Goal: Task Accomplishment & Management: Use online tool/utility

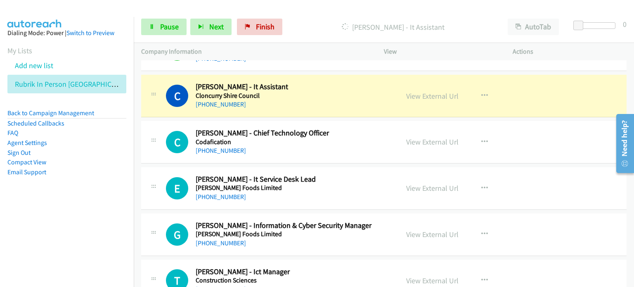
scroll to position [6476, 0]
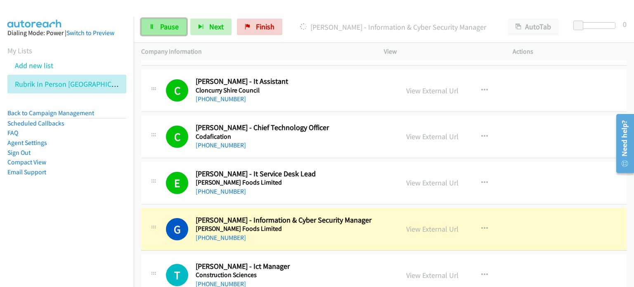
click at [164, 24] on span "Pause" at bounding box center [169, 26] width 19 height 9
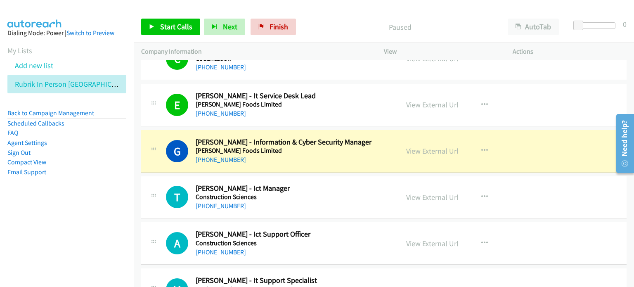
scroll to position [6559, 0]
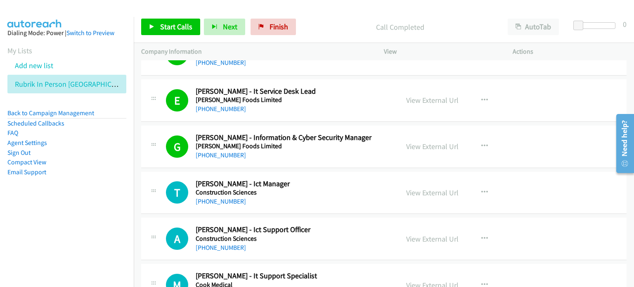
drag, startPoint x: 342, startPoint y: 22, endPoint x: 406, endPoint y: 11, distance: 65.3
click at [345, 21] on p "Call Completed" at bounding box center [400, 26] width 186 height 11
click at [167, 26] on span "Start Calls" at bounding box center [176, 26] width 32 height 9
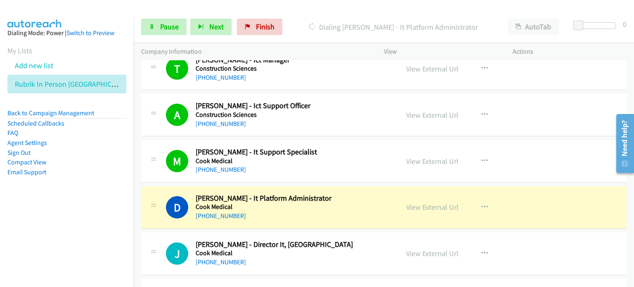
scroll to position [6724, 0]
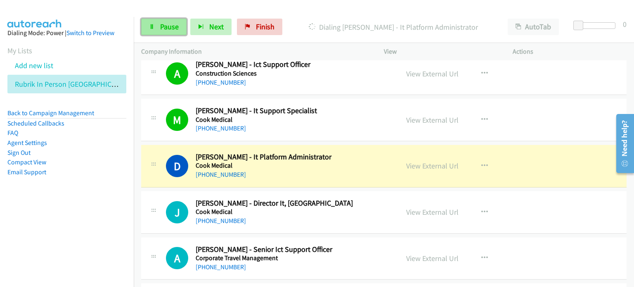
click at [163, 26] on span "Pause" at bounding box center [169, 26] width 19 height 9
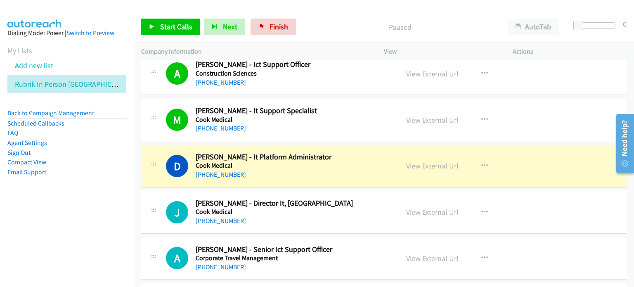
click at [426, 161] on link "View External Url" at bounding box center [432, 165] width 52 height 9
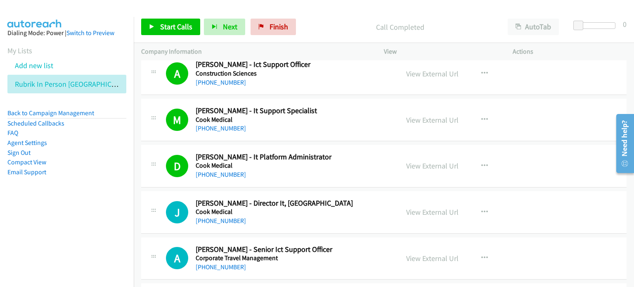
click at [322, 20] on div "Call Completed" at bounding box center [399, 27] width 200 height 17
click at [163, 23] on span "Start Calls" at bounding box center [176, 26] width 32 height 9
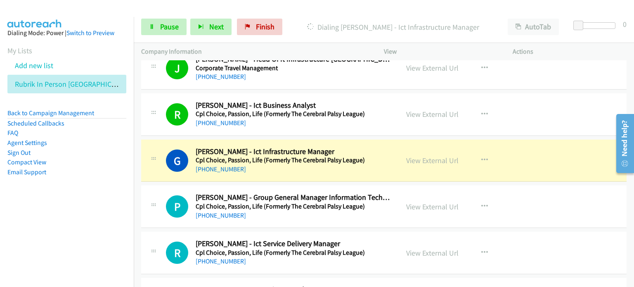
scroll to position [7095, 0]
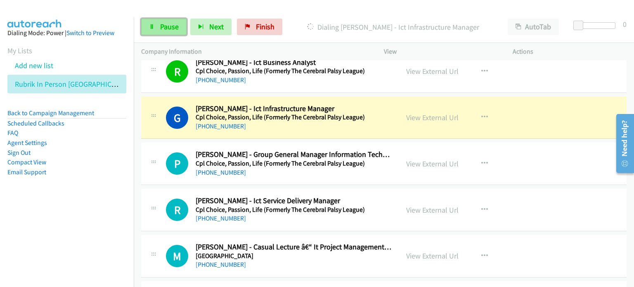
drag, startPoint x: 167, startPoint y: 25, endPoint x: 174, endPoint y: 25, distance: 6.6
click at [167, 25] on span "Pause" at bounding box center [169, 26] width 19 height 9
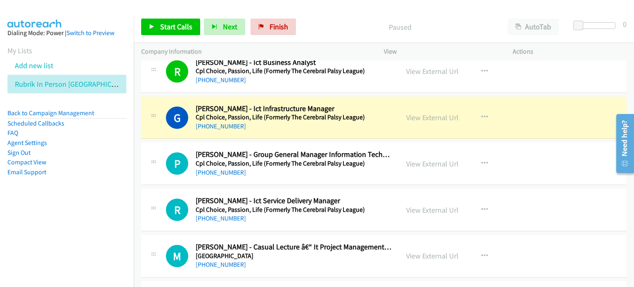
click at [351, 9] on div at bounding box center [313, 16] width 626 height 32
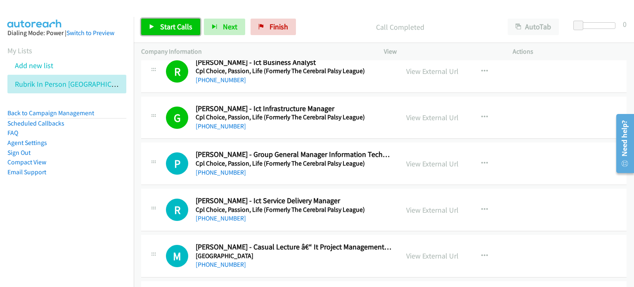
click at [169, 24] on span "Start Calls" at bounding box center [176, 26] width 32 height 9
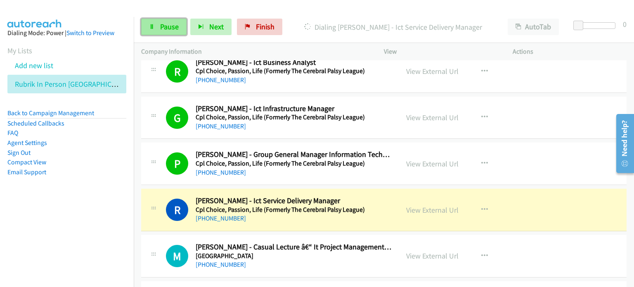
click at [160, 24] on span "Pause" at bounding box center [169, 26] width 19 height 9
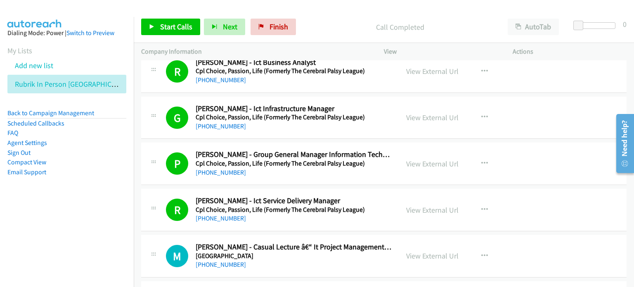
click at [312, 27] on p "Call Completed" at bounding box center [400, 26] width 186 height 11
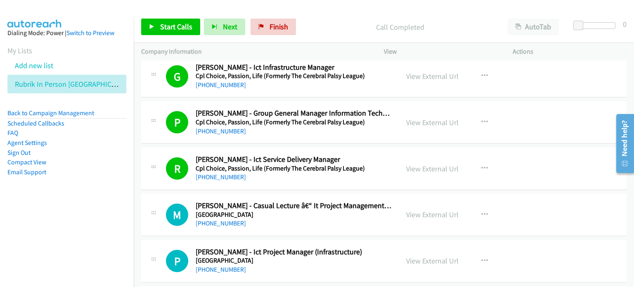
scroll to position [7178, 0]
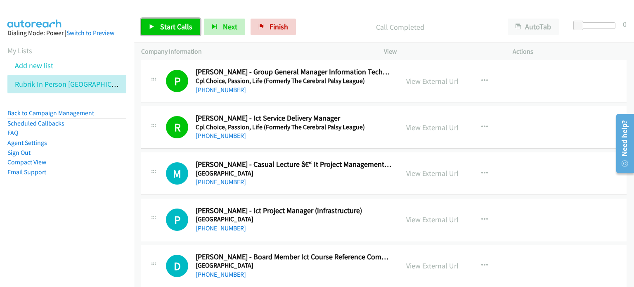
click at [170, 25] on span "Start Calls" at bounding box center [176, 26] width 32 height 9
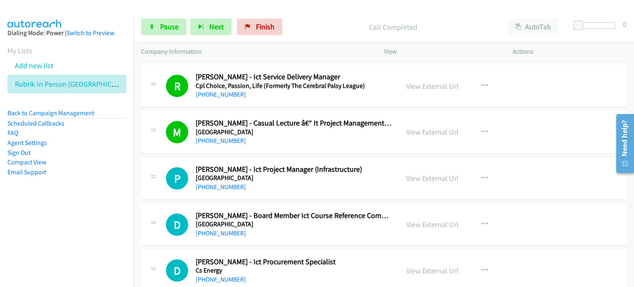
scroll to position [7260, 0]
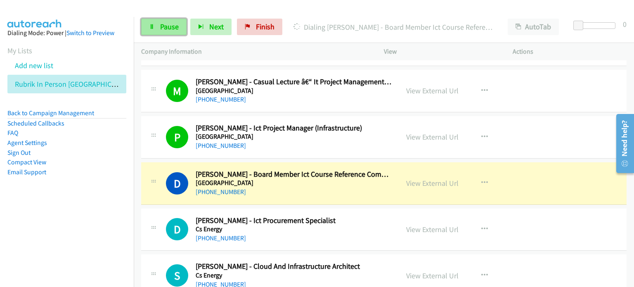
click at [165, 21] on link "Pause" at bounding box center [163, 27] width 45 height 17
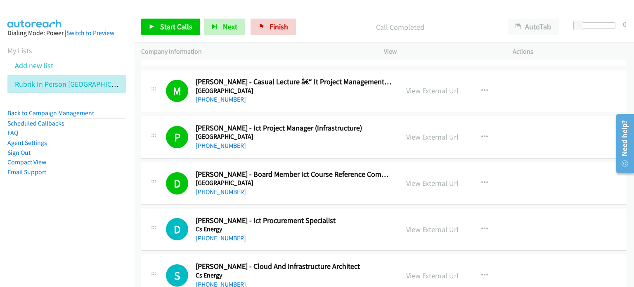
drag, startPoint x: 318, startPoint y: 22, endPoint x: 297, endPoint y: 24, distance: 21.2
click at [318, 22] on p "Call Completed" at bounding box center [400, 26] width 186 height 11
click at [168, 26] on span "Start Calls" at bounding box center [176, 26] width 32 height 9
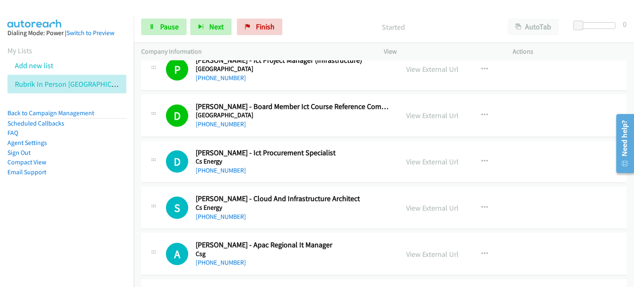
scroll to position [7343, 0]
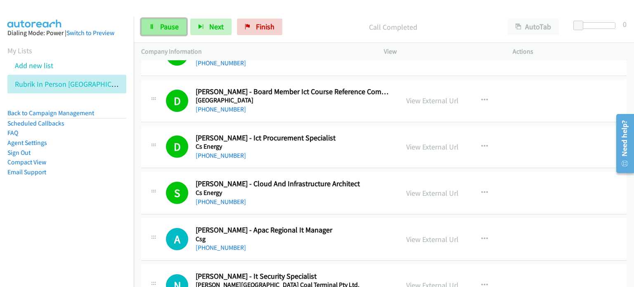
click at [165, 24] on span "Pause" at bounding box center [169, 26] width 19 height 9
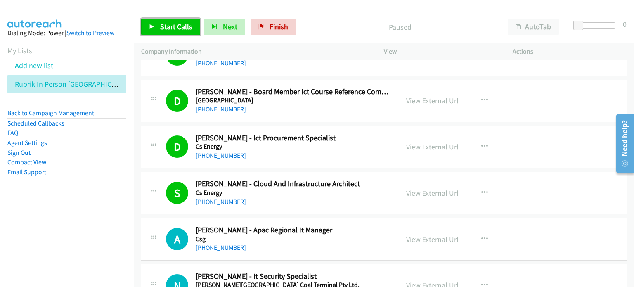
drag, startPoint x: 160, startPoint y: 21, endPoint x: 179, endPoint y: 49, distance: 33.9
click at [160, 21] on link "Start Calls" at bounding box center [170, 27] width 59 height 17
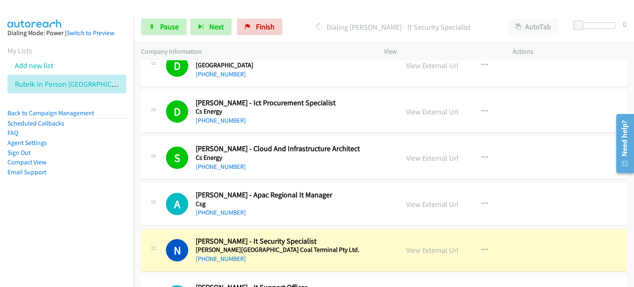
scroll to position [7425, 0]
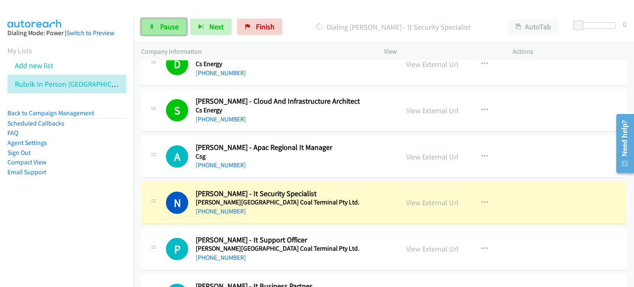
click at [162, 26] on span "Pause" at bounding box center [169, 26] width 19 height 9
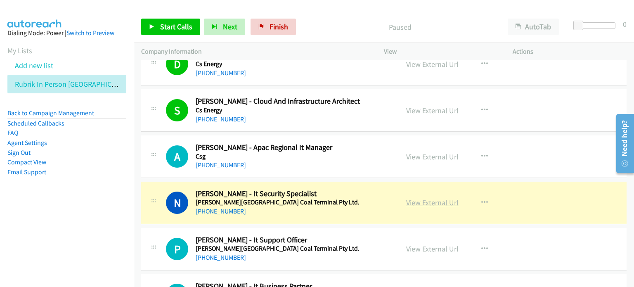
click at [421, 198] on link "View External Url" at bounding box center [432, 202] width 52 height 9
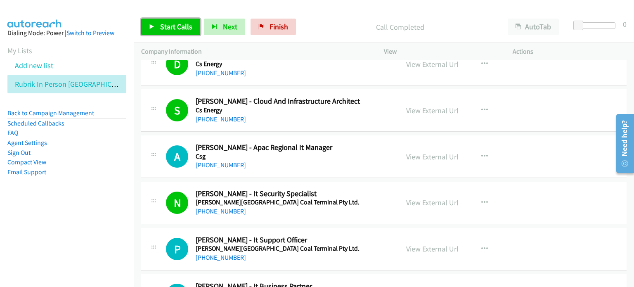
click at [169, 26] on span "Start Calls" at bounding box center [176, 26] width 32 height 9
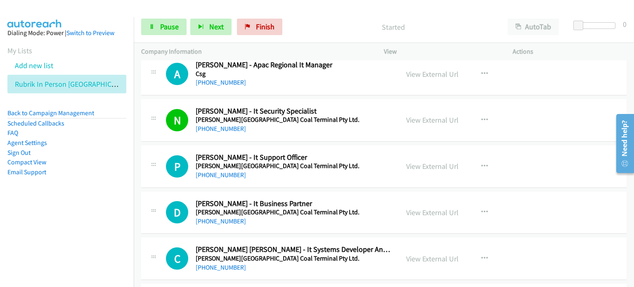
scroll to position [7549, 0]
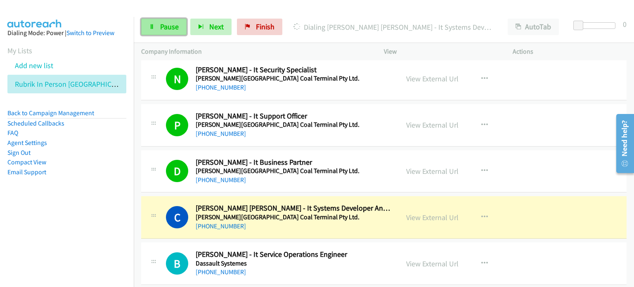
click at [170, 23] on span "Pause" at bounding box center [169, 26] width 19 height 9
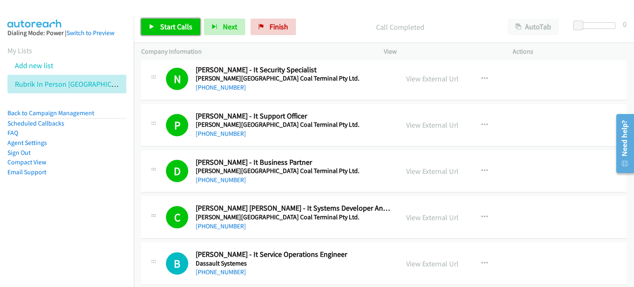
click at [167, 26] on span "Start Calls" at bounding box center [176, 26] width 32 height 9
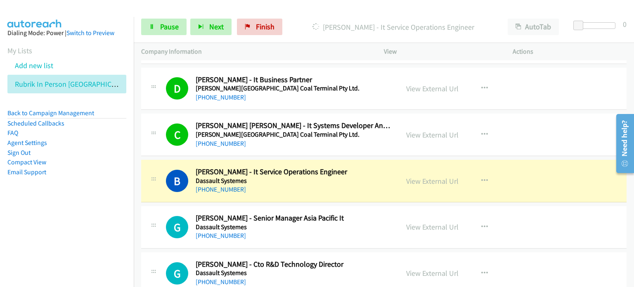
scroll to position [7673, 0]
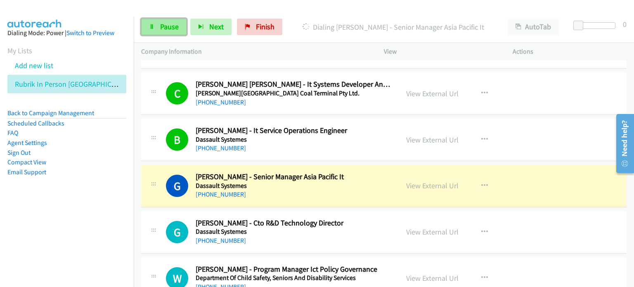
click at [166, 23] on span "Pause" at bounding box center [169, 26] width 19 height 9
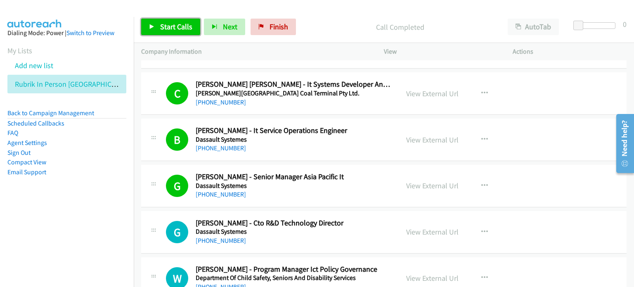
click at [171, 27] on span "Start Calls" at bounding box center [176, 26] width 32 height 9
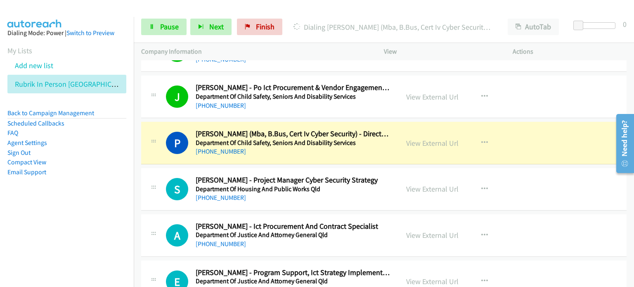
scroll to position [7920, 0]
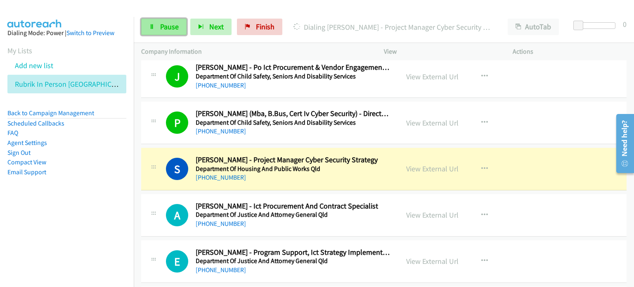
click at [167, 26] on span "Pause" at bounding box center [169, 26] width 19 height 9
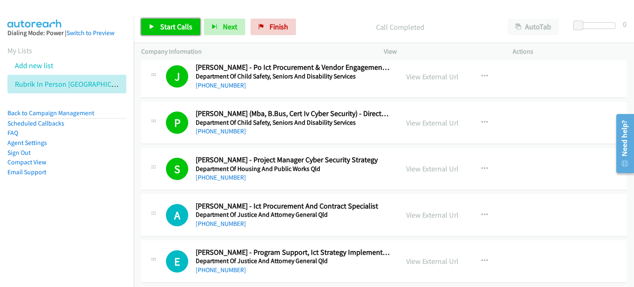
click at [166, 22] on span "Start Calls" at bounding box center [176, 26] width 32 height 9
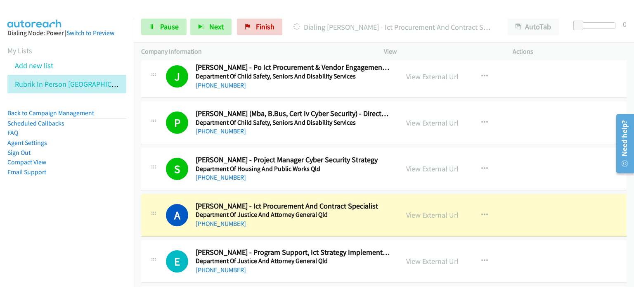
scroll to position [8003, 0]
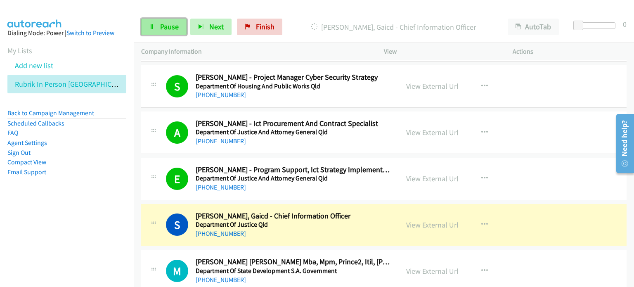
click at [162, 24] on span "Pause" at bounding box center [169, 26] width 19 height 9
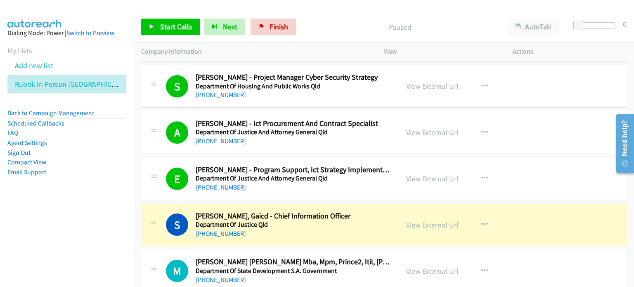
scroll to position [8044, 0]
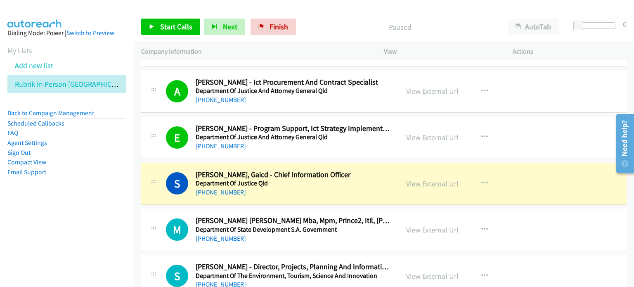
click at [419, 179] on link "View External Url" at bounding box center [432, 183] width 52 height 9
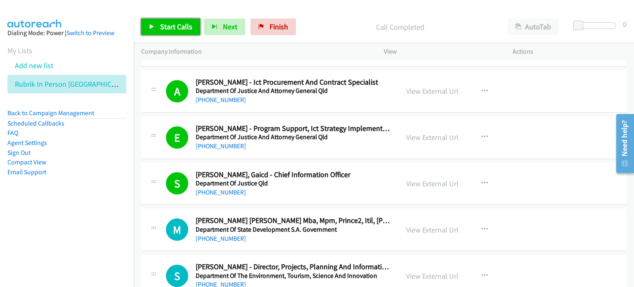
click at [174, 21] on link "Start Calls" at bounding box center [170, 27] width 59 height 17
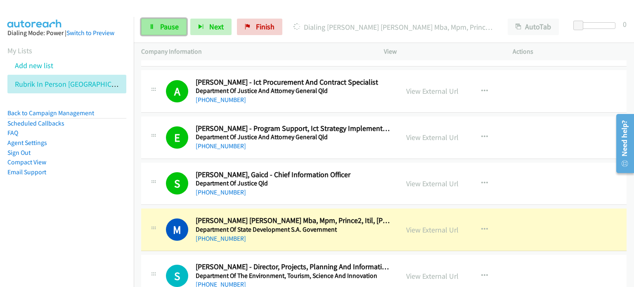
click at [160, 26] on span "Pause" at bounding box center [169, 26] width 19 height 9
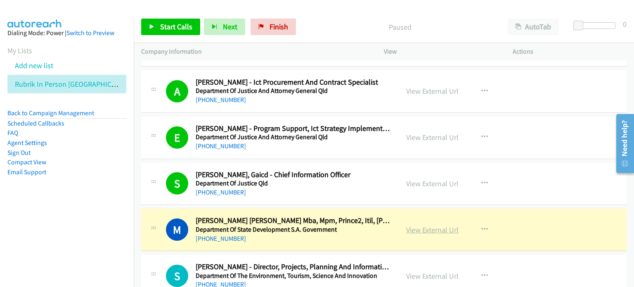
click at [416, 225] on link "View External Url" at bounding box center [432, 229] width 52 height 9
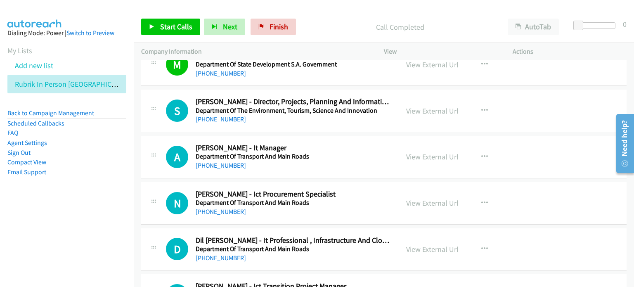
scroll to position [8168, 0]
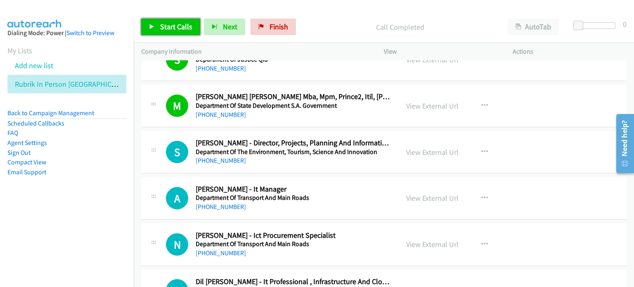
click at [175, 23] on span "Start Calls" at bounding box center [176, 26] width 32 height 9
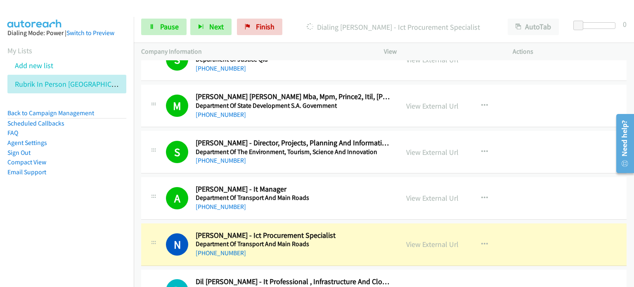
scroll to position [8250, 0]
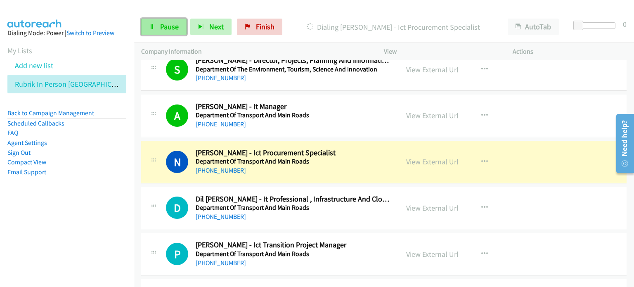
click at [164, 26] on span "Pause" at bounding box center [169, 26] width 19 height 9
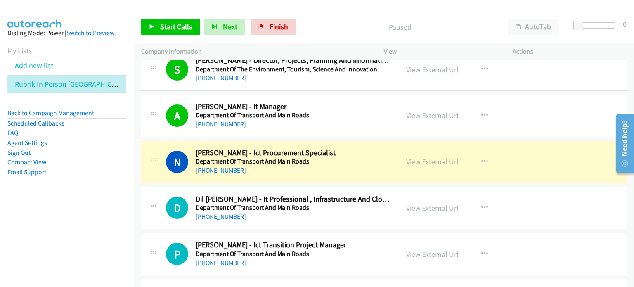
click at [423, 157] on link "View External Url" at bounding box center [432, 161] width 52 height 9
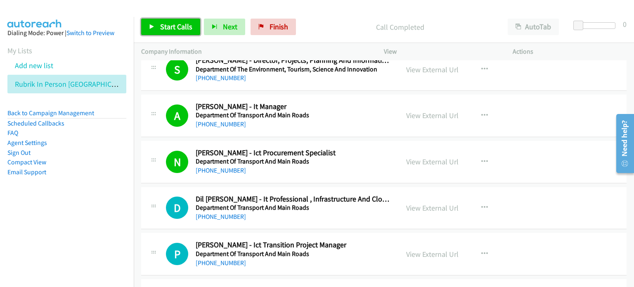
click at [162, 28] on span "Start Calls" at bounding box center [176, 26] width 32 height 9
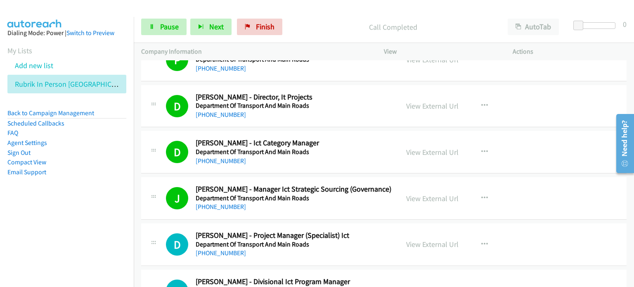
scroll to position [8622, 0]
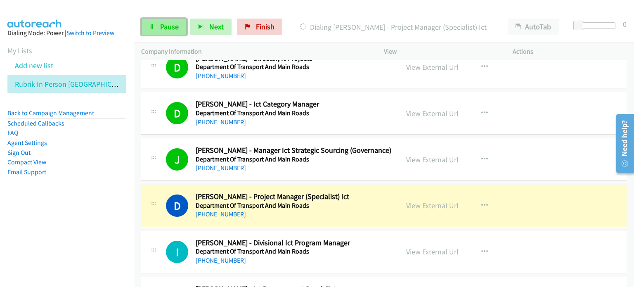
click at [162, 26] on span "Pause" at bounding box center [169, 26] width 19 height 9
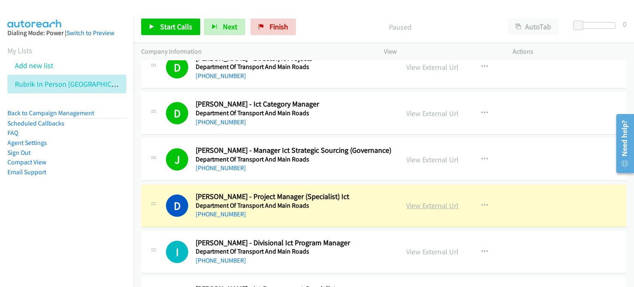
click at [428, 200] on link "View External Url" at bounding box center [432, 204] width 52 height 9
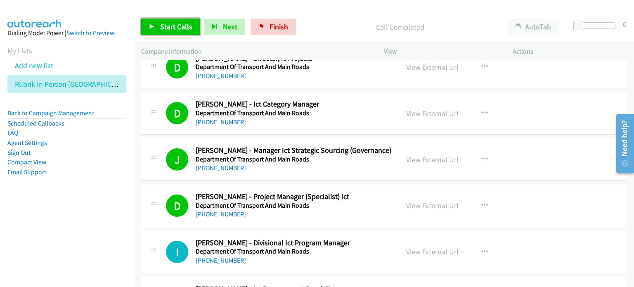
drag, startPoint x: 166, startPoint y: 28, endPoint x: 214, endPoint y: 57, distance: 56.1
click at [167, 28] on span "Start Calls" at bounding box center [176, 26] width 32 height 9
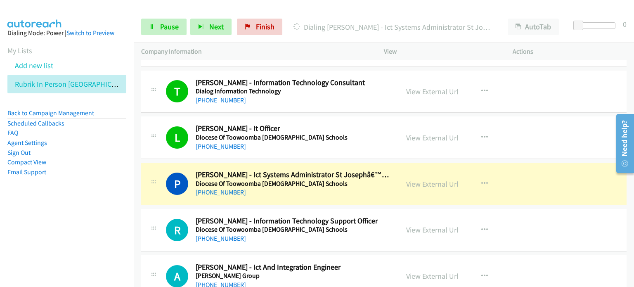
scroll to position [8910, 0]
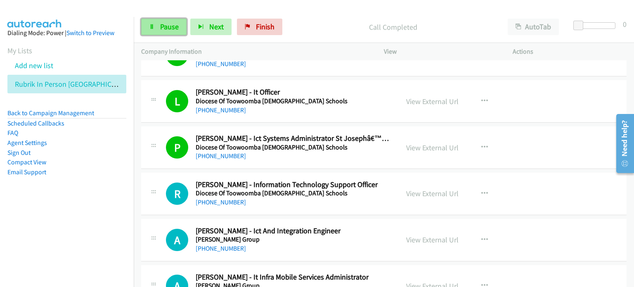
click at [160, 30] on span "Pause" at bounding box center [169, 26] width 19 height 9
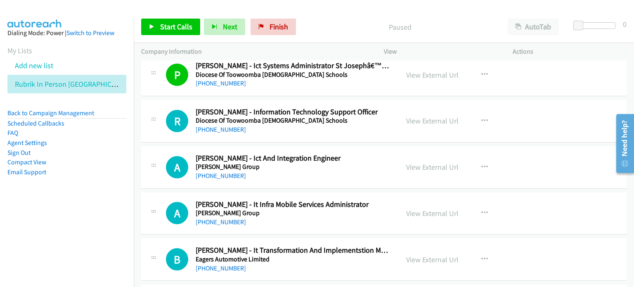
scroll to position [8993, 0]
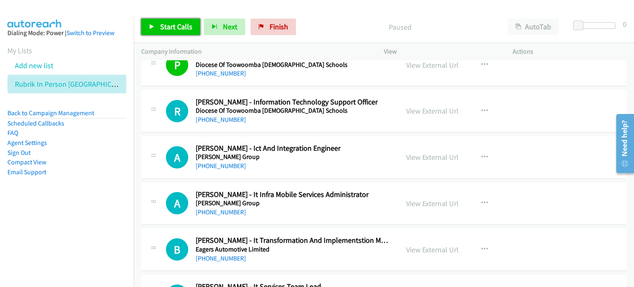
click at [165, 22] on span "Start Calls" at bounding box center [176, 26] width 32 height 9
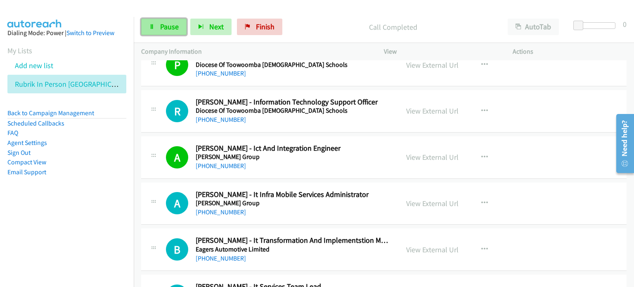
click at [163, 24] on span "Pause" at bounding box center [169, 26] width 19 height 9
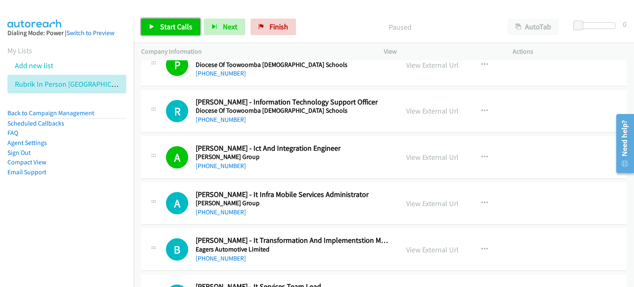
click at [167, 23] on span "Start Calls" at bounding box center [176, 26] width 32 height 9
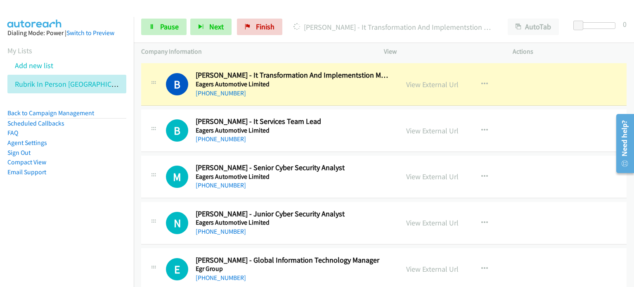
scroll to position [9117, 0]
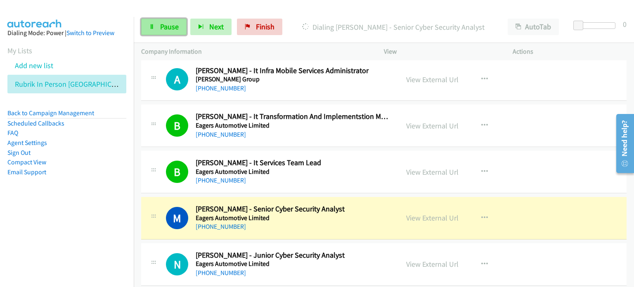
click at [165, 24] on span "Pause" at bounding box center [169, 26] width 19 height 9
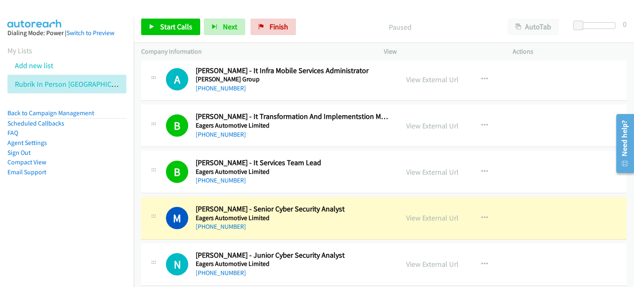
click at [332, 30] on p "Paused" at bounding box center [400, 26] width 186 height 11
click at [416, 212] on div "View External Url" at bounding box center [432, 217] width 52 height 11
click at [414, 213] on link "View External Url" at bounding box center [432, 217] width 52 height 9
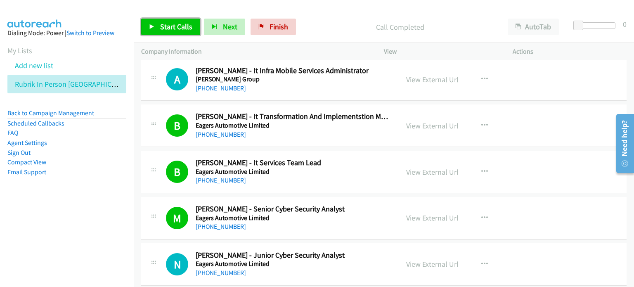
click at [167, 28] on span "Start Calls" at bounding box center [176, 26] width 32 height 9
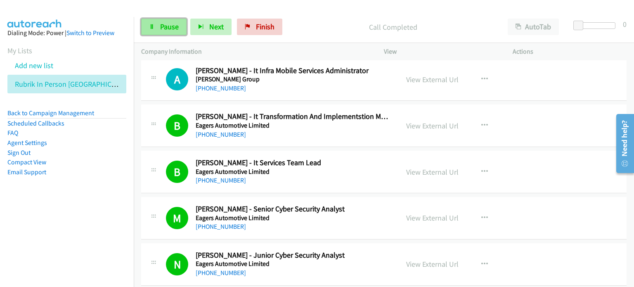
click at [158, 21] on link "Pause" at bounding box center [163, 27] width 45 height 17
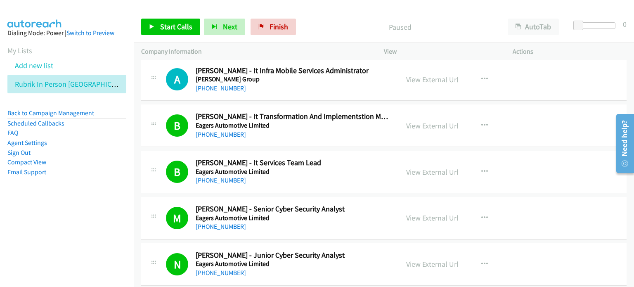
scroll to position [9199, 0]
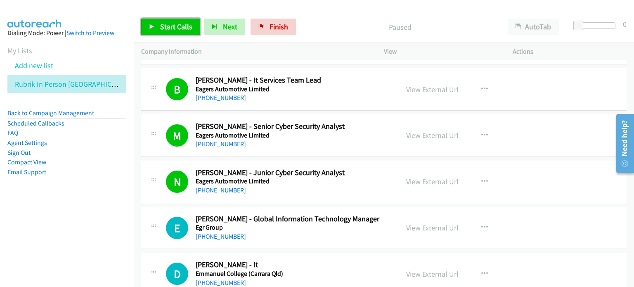
click at [169, 29] on span "Start Calls" at bounding box center [176, 26] width 32 height 9
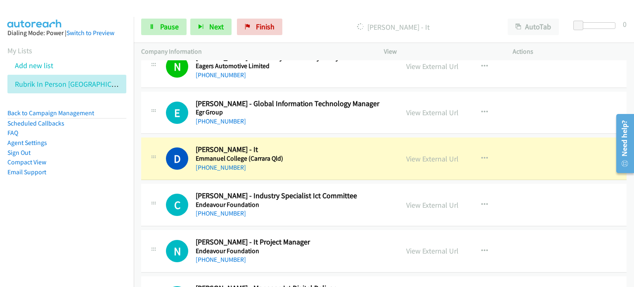
scroll to position [9364, 0]
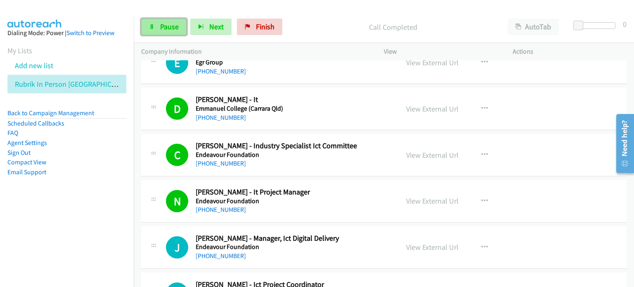
click at [163, 23] on span "Pause" at bounding box center [169, 26] width 19 height 9
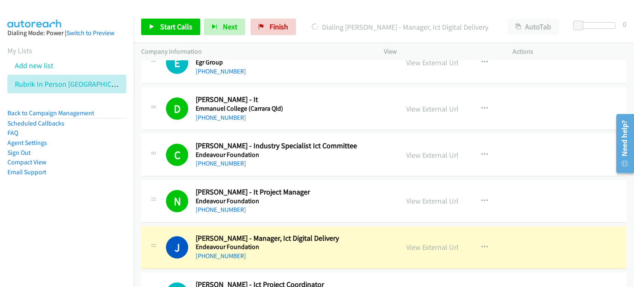
click at [97, 222] on nav "Dialing Mode: Power | Switch to Preview My Lists Add new list Rubrik In Person …" at bounding box center [67, 160] width 134 height 287
click at [434, 242] on link "View External Url" at bounding box center [432, 246] width 52 height 9
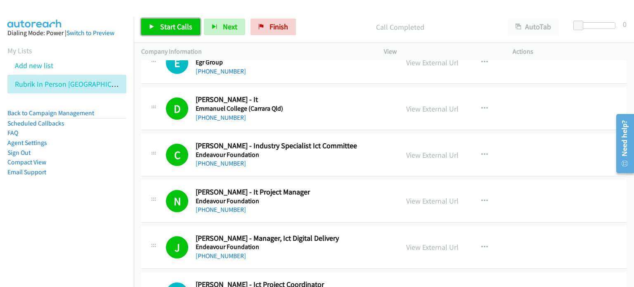
click at [162, 26] on span "Start Calls" at bounding box center [176, 26] width 32 height 9
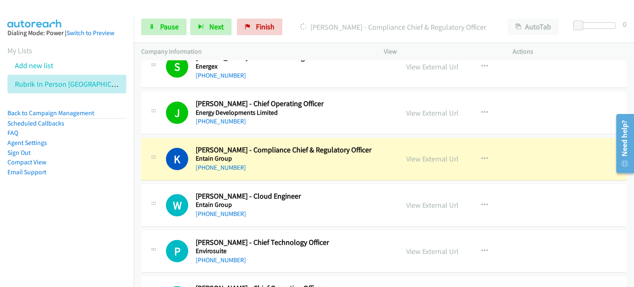
scroll to position [9694, 0]
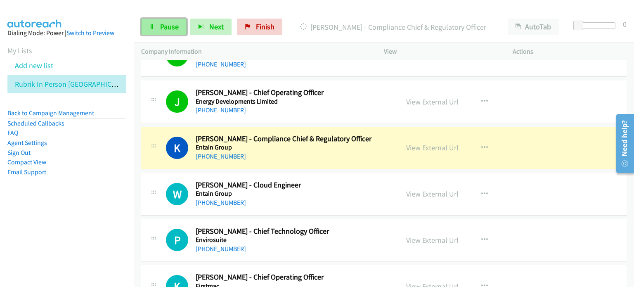
click at [162, 23] on span "Pause" at bounding box center [169, 26] width 19 height 9
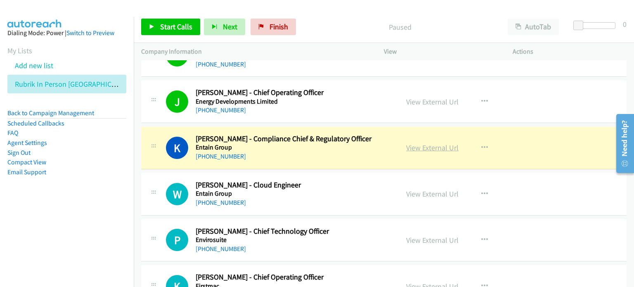
click at [425, 143] on link "View External Url" at bounding box center [432, 147] width 52 height 9
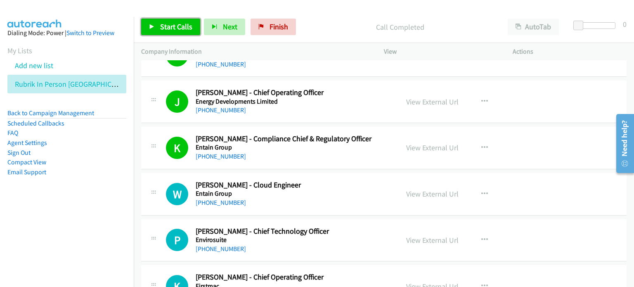
click at [183, 23] on span "Start Calls" at bounding box center [176, 26] width 32 height 9
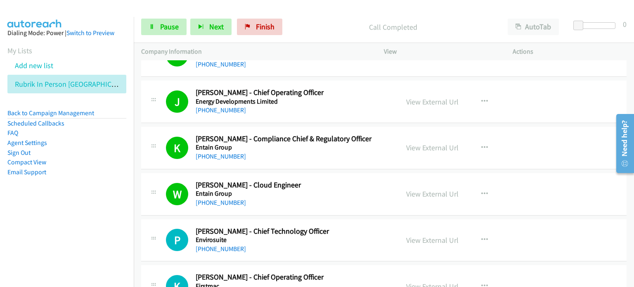
scroll to position [9777, 0]
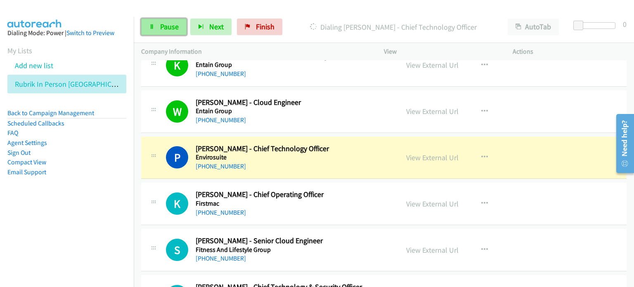
click at [173, 27] on span "Pause" at bounding box center [169, 26] width 19 height 9
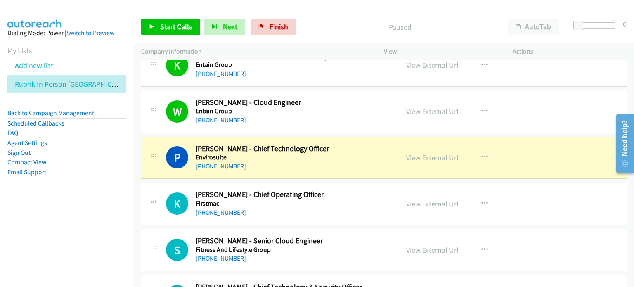
click at [431, 153] on link "View External Url" at bounding box center [432, 157] width 52 height 9
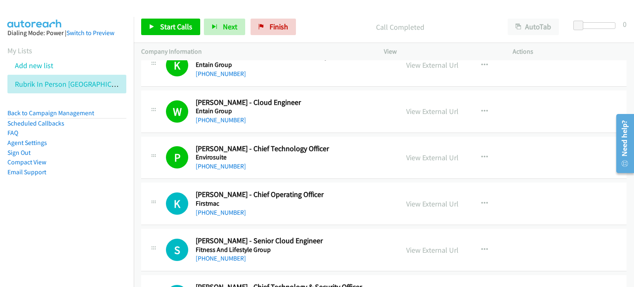
drag, startPoint x: 62, startPoint y: 210, endPoint x: 343, endPoint y: 59, distance: 319.1
click at [78, 207] on aside "Dialing Mode: Power | Switch to Preview My Lists Add new list Rubrik In Person …" at bounding box center [67, 115] width 134 height 197
click at [175, 25] on span "Start Calls" at bounding box center [176, 26] width 32 height 9
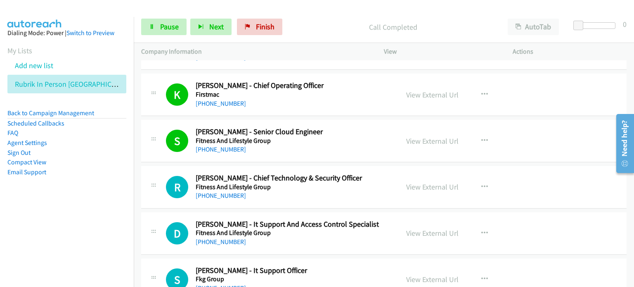
scroll to position [9900, 0]
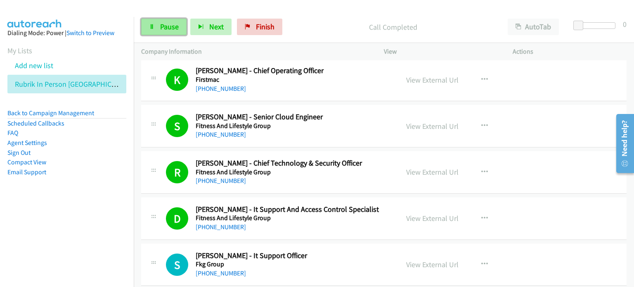
click at [163, 26] on span "Pause" at bounding box center [169, 26] width 19 height 9
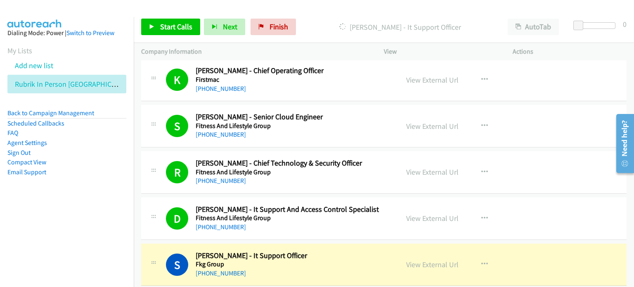
scroll to position [9942, 0]
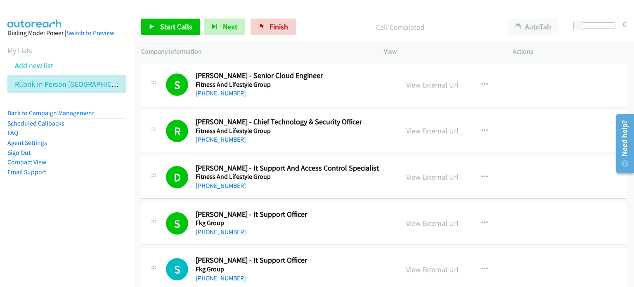
click at [335, 19] on div "Call Completed" at bounding box center [399, 27] width 200 height 17
click at [167, 21] on link "Start Calls" at bounding box center [170, 27] width 59 height 17
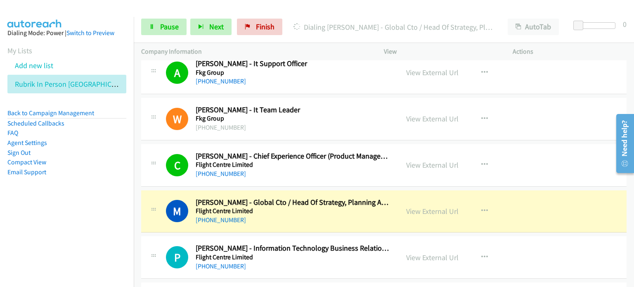
scroll to position [10313, 0]
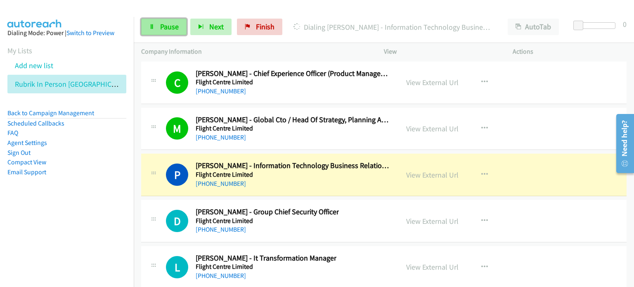
click at [164, 27] on span "Pause" at bounding box center [169, 26] width 19 height 9
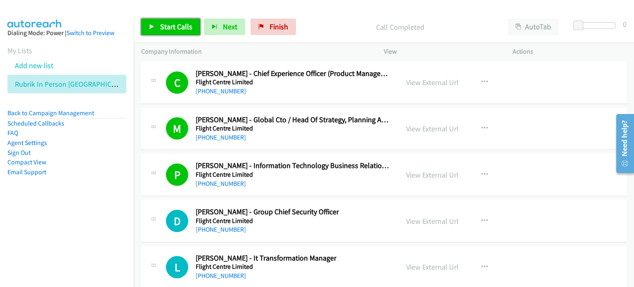
click at [170, 25] on span "Start Calls" at bounding box center [176, 26] width 32 height 9
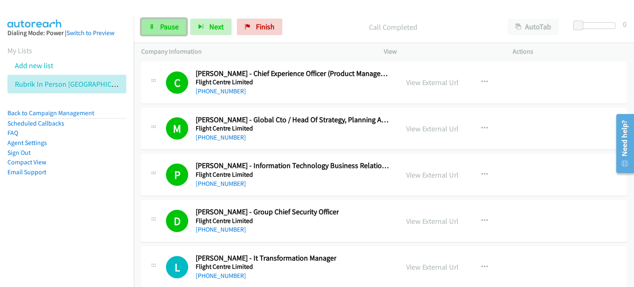
click at [167, 25] on span "Pause" at bounding box center [169, 26] width 19 height 9
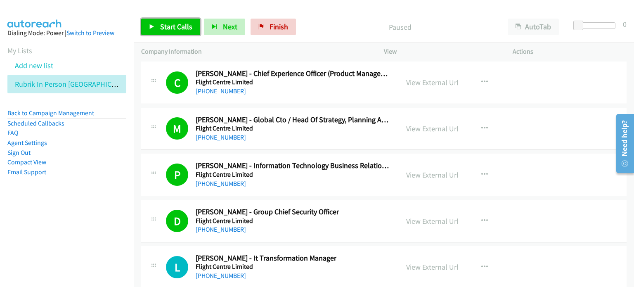
click at [172, 24] on span "Start Calls" at bounding box center [176, 26] width 32 height 9
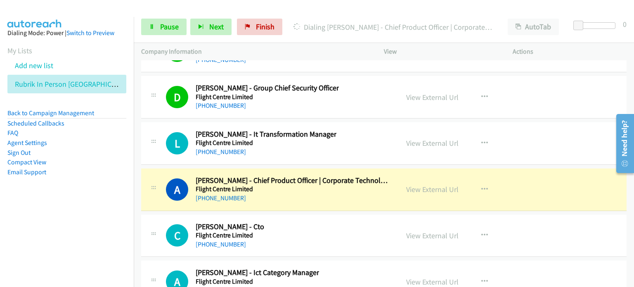
scroll to position [10478, 0]
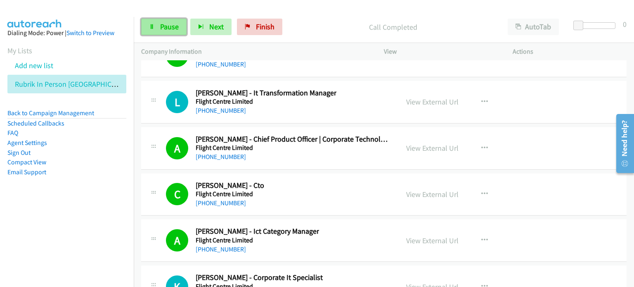
click at [156, 26] on link "Pause" at bounding box center [163, 27] width 45 height 17
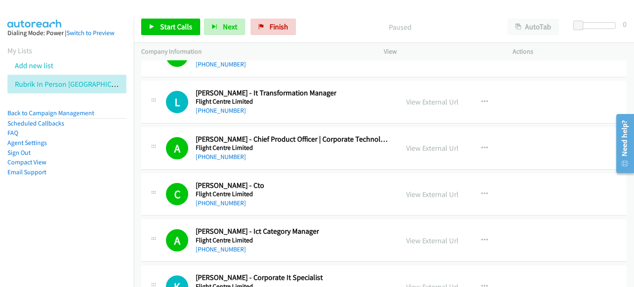
scroll to position [10560, 0]
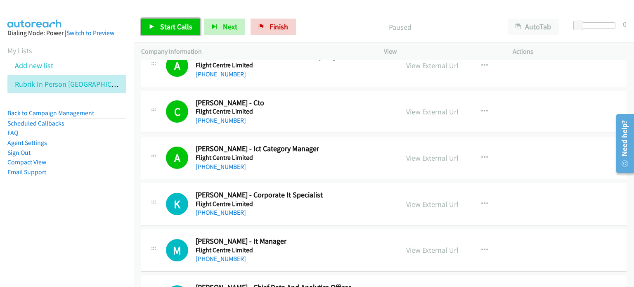
click at [169, 21] on link "Start Calls" at bounding box center [170, 27] width 59 height 17
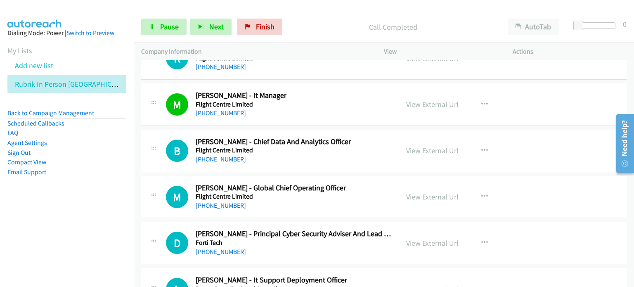
scroll to position [10725, 0]
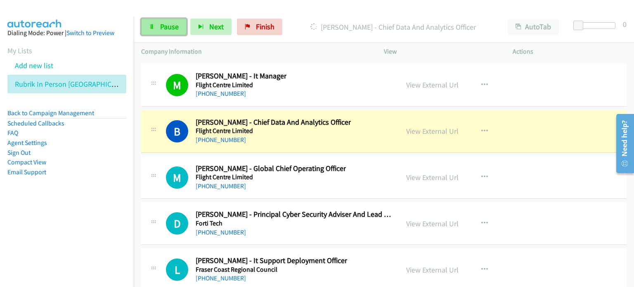
click at [167, 25] on span "Pause" at bounding box center [169, 26] width 19 height 9
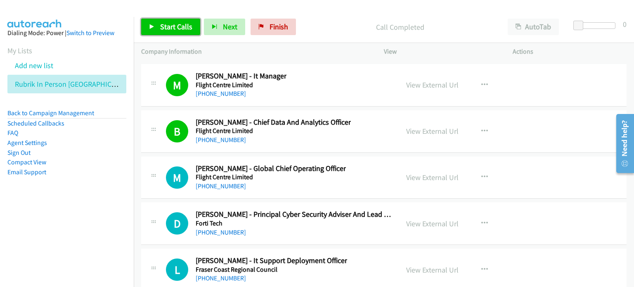
click at [172, 24] on span "Start Calls" at bounding box center [176, 26] width 32 height 9
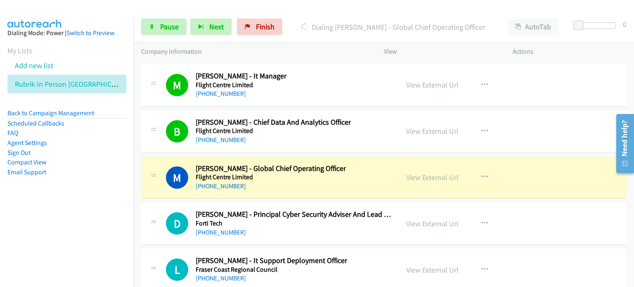
scroll to position [10767, 0]
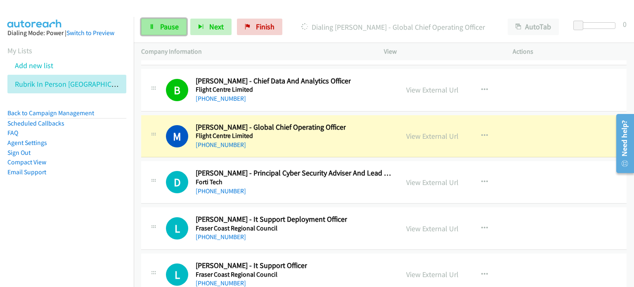
click at [162, 22] on span "Pause" at bounding box center [169, 26] width 19 height 9
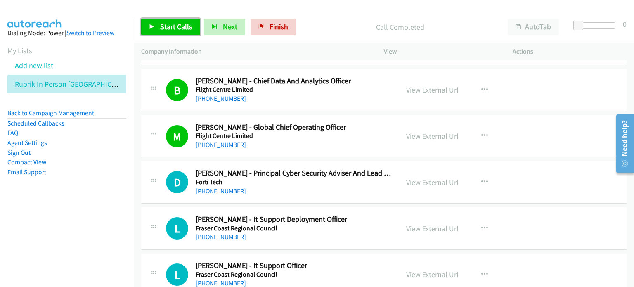
click at [175, 23] on span "Start Calls" at bounding box center [176, 26] width 32 height 9
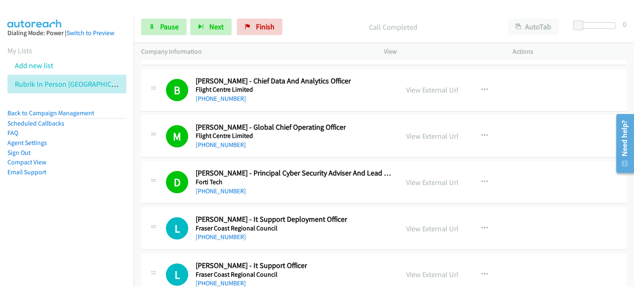
click at [75, 222] on nav "Dialing Mode: Power | Switch to Preview My Lists Add new list Rubrik In Person …" at bounding box center [67, 160] width 134 height 287
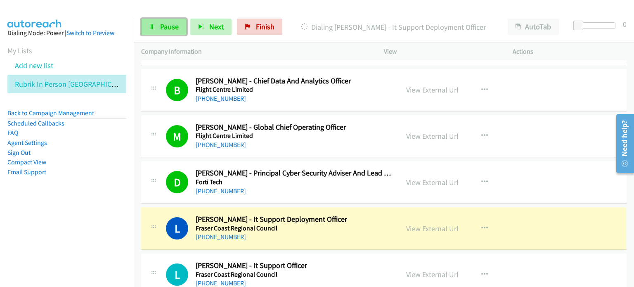
click at [166, 28] on span "Pause" at bounding box center [169, 26] width 19 height 9
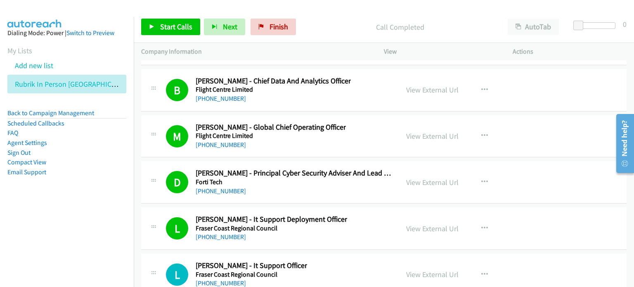
click at [94, 235] on nav "Dialing Mode: Power | Switch to Preview My Lists Add new list Rubrik In Person …" at bounding box center [67, 160] width 134 height 287
